Goal: Information Seeking & Learning: Learn about a topic

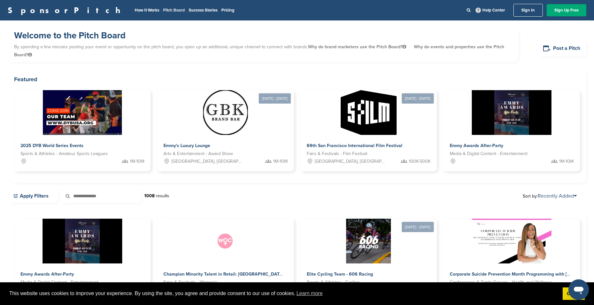
click at [163, 8] on link "Pitch Board" at bounding box center [174, 10] width 22 height 5
click at [467, 12] on icon at bounding box center [468, 10] width 4 height 4
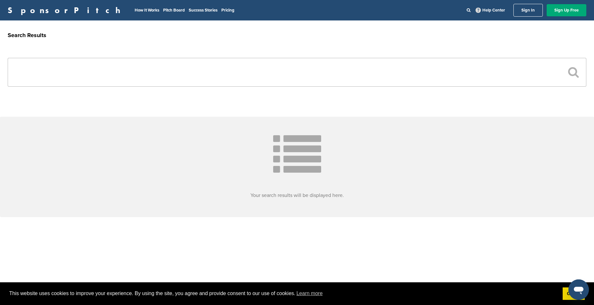
click at [455, 81] on input "text" at bounding box center [297, 72] width 578 height 29
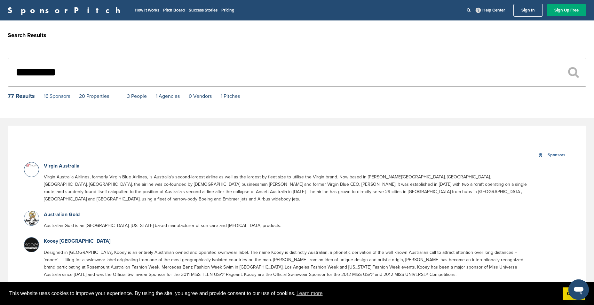
type input "*********"
click at [61, 98] on link "16 Sponsors" at bounding box center [57, 96] width 26 height 6
drag, startPoint x: 77, startPoint y: 9, endPoint x: 117, endPoint y: 34, distance: 47.4
click at [135, 9] on link "How It Works" at bounding box center [147, 10] width 25 height 5
